Goal: Navigation & Orientation: Find specific page/section

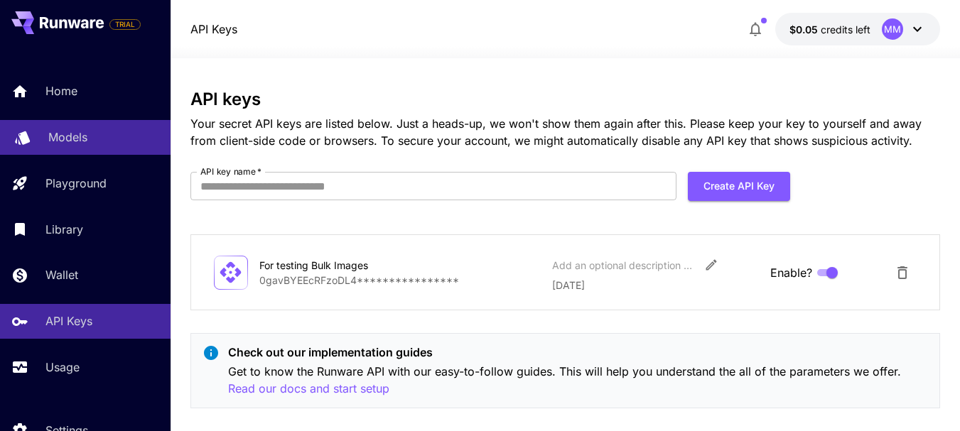
click at [89, 143] on div "Models" at bounding box center [103, 137] width 111 height 17
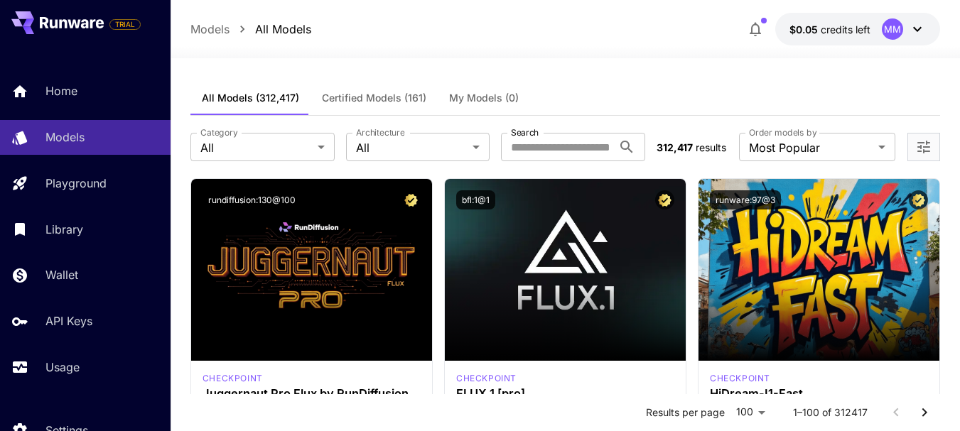
click at [901, 39] on button "$0.05 credits left MM" at bounding box center [857, 29] width 165 height 33
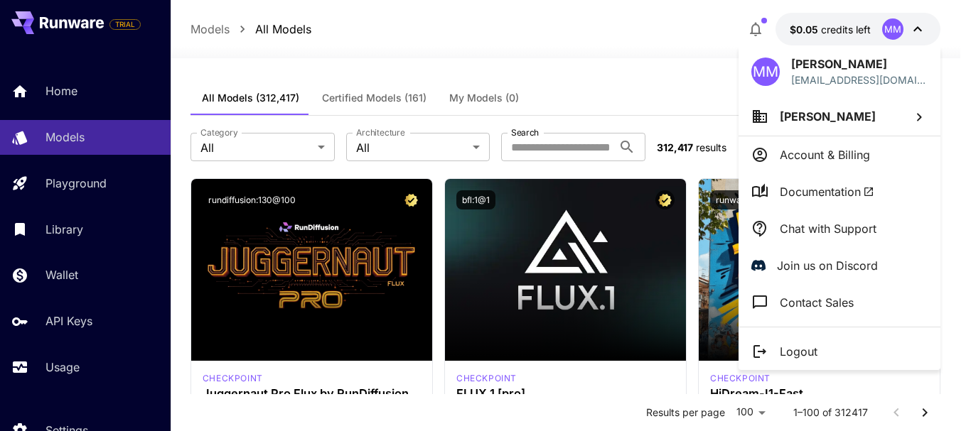
click at [874, 193] on icon at bounding box center [868, 191] width 11 height 11
